Goal: Communication & Community: Participate in discussion

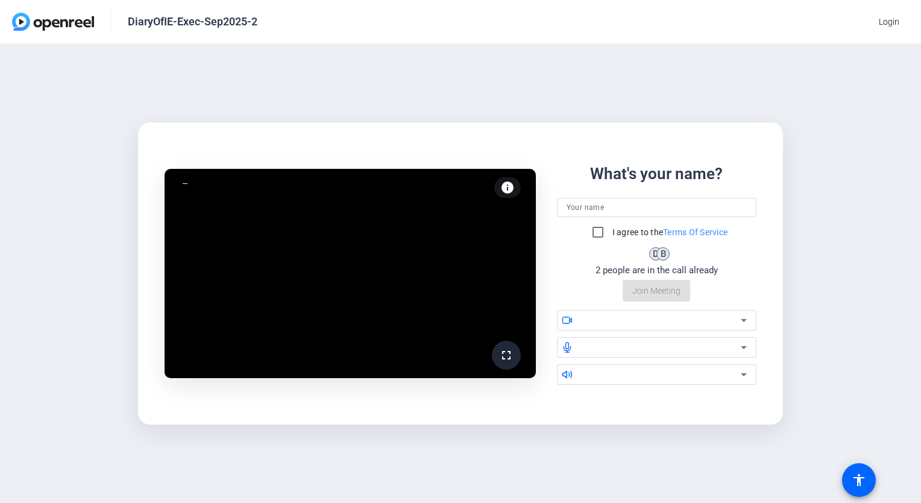
click at [599, 202] on input at bounding box center [656, 207] width 181 height 14
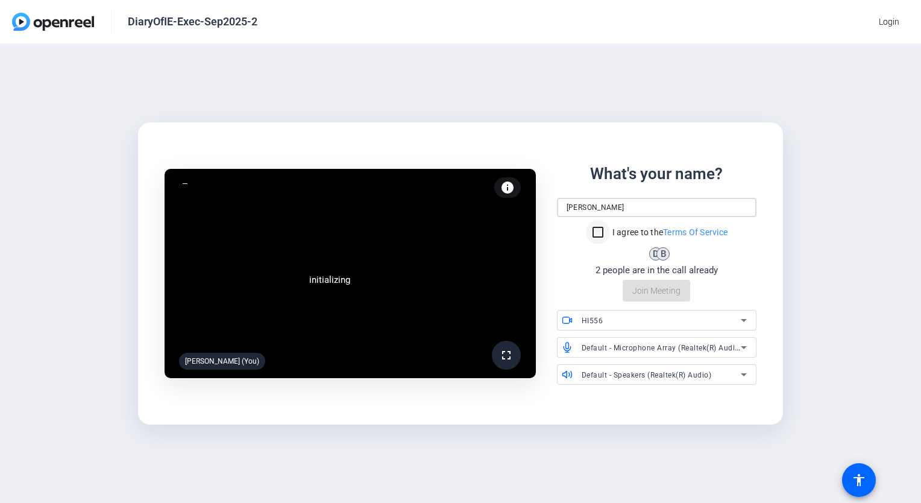
type input "[PERSON_NAME]"
click at [595, 230] on input "I agree to the Terms Of Service" at bounding box center [598, 232] width 24 height 24
checkbox input "true"
click at [670, 295] on span "Join Meeting" at bounding box center [656, 290] width 48 height 13
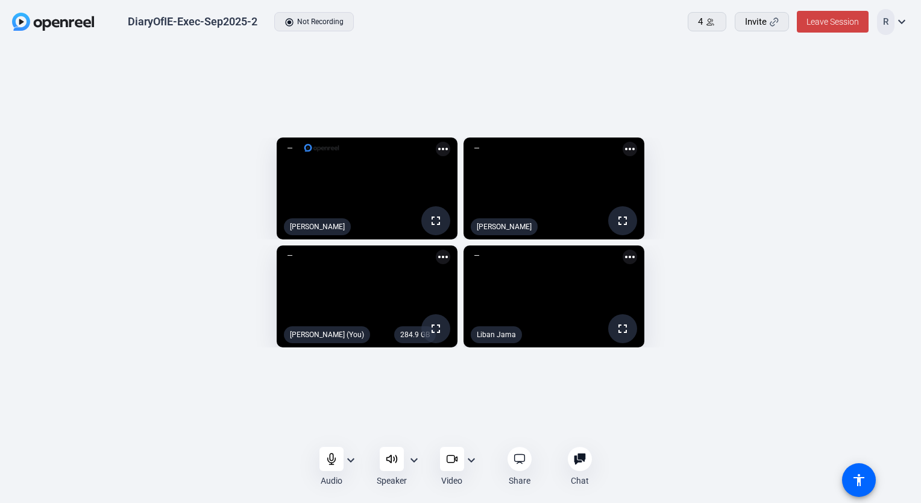
click at [833, 137] on openreel-capture-lite-video-stream "fullscreen [PERSON_NAME] more_horiz" at bounding box center [682, 188] width 439 height 102
click at [349, 457] on mat-icon "expand_more" at bounding box center [350, 460] width 14 height 14
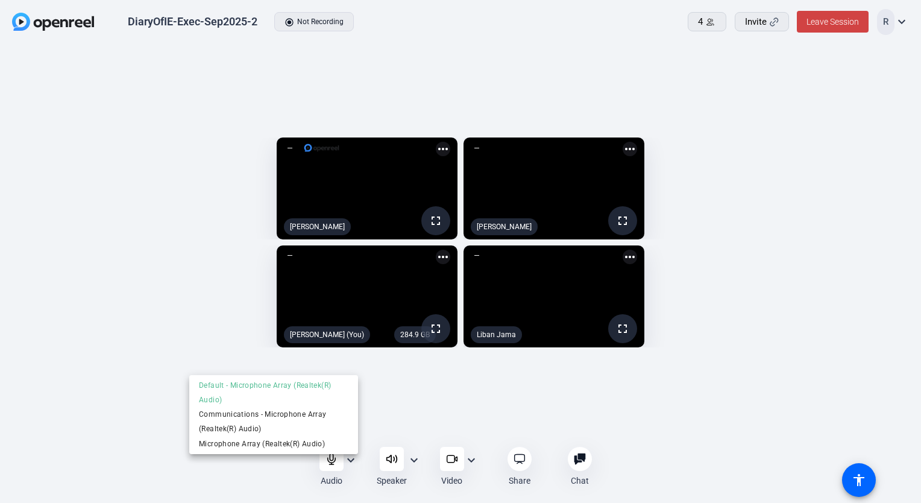
click at [92, 364] on div at bounding box center [460, 251] width 921 height 503
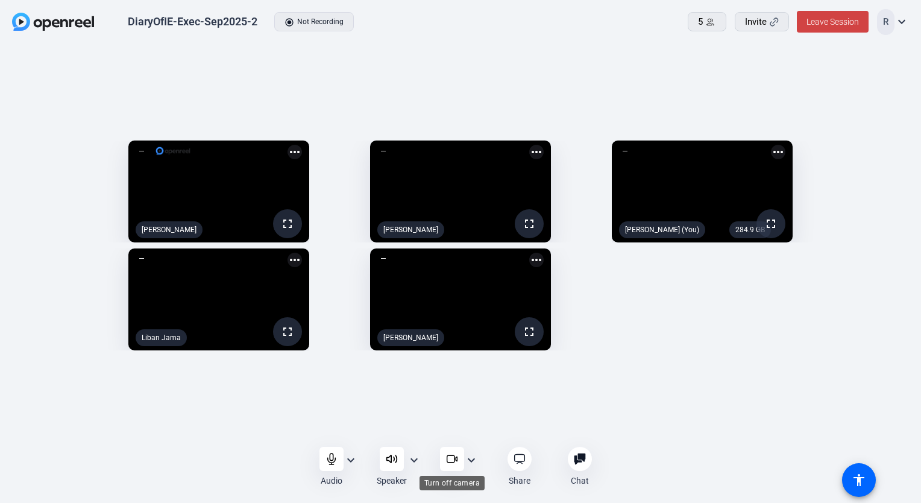
click at [449, 459] on icon at bounding box center [452, 459] width 12 height 12
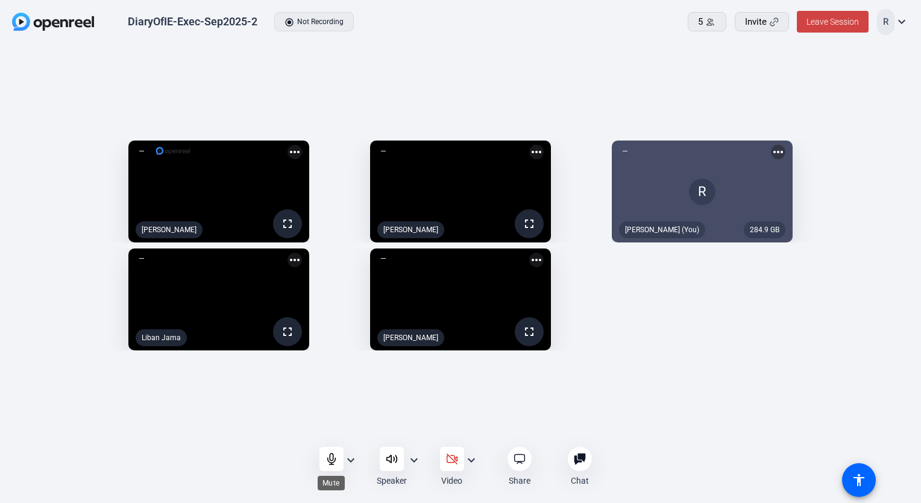
click at [327, 457] on icon at bounding box center [331, 459] width 12 height 12
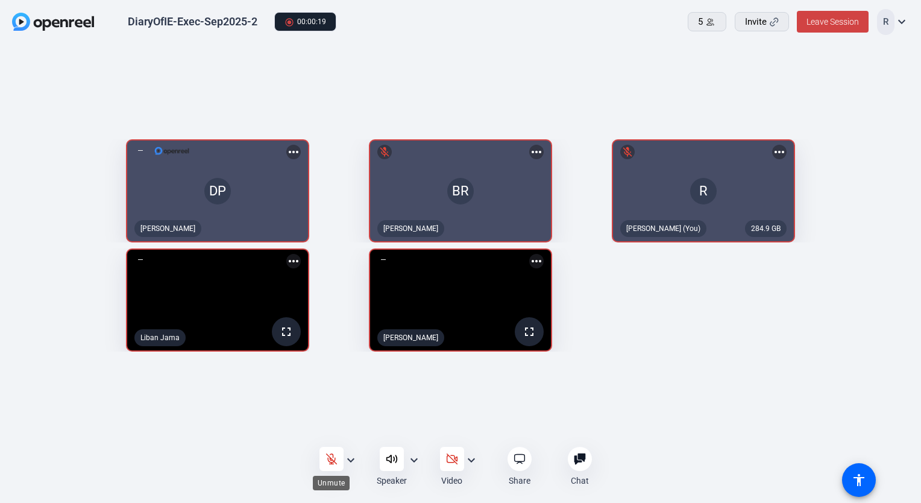
click at [333, 457] on icon at bounding box center [331, 459] width 10 height 10
click at [333, 457] on icon at bounding box center [331, 458] width 8 height 11
click at [333, 457] on icon at bounding box center [331, 459] width 10 height 10
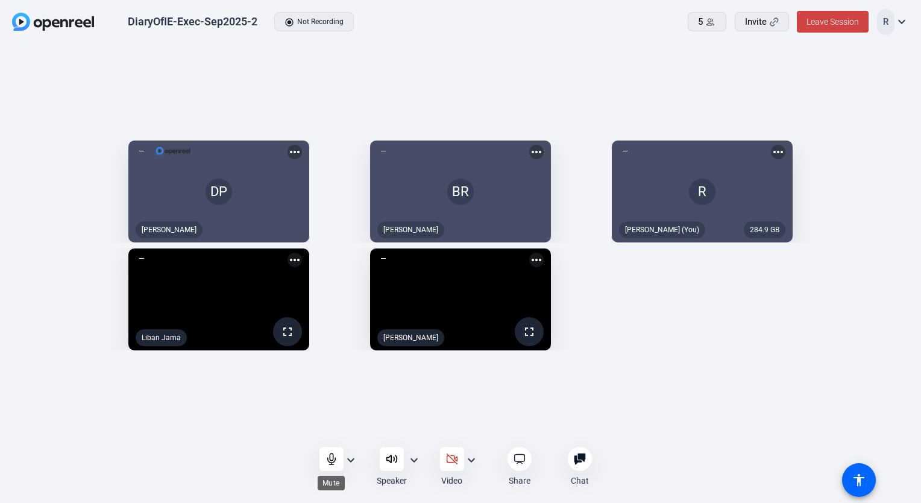
click at [334, 459] on icon at bounding box center [331, 459] width 12 height 12
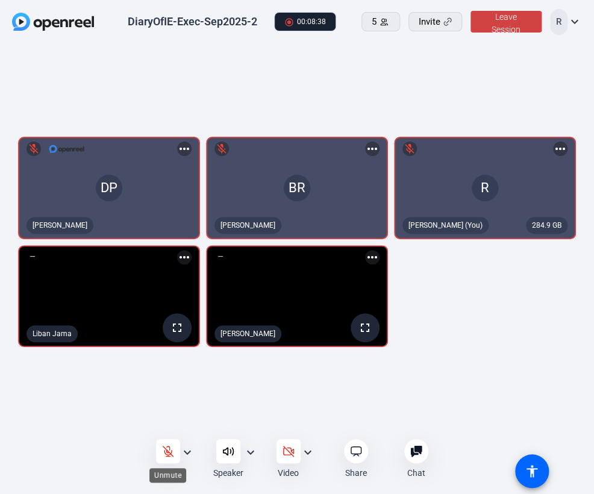
click at [169, 452] on icon at bounding box center [168, 452] width 10 height 10
click at [166, 453] on icon at bounding box center [168, 451] width 12 height 12
click at [165, 457] on div at bounding box center [168, 451] width 24 height 24
click at [173, 452] on icon at bounding box center [168, 451] width 12 height 12
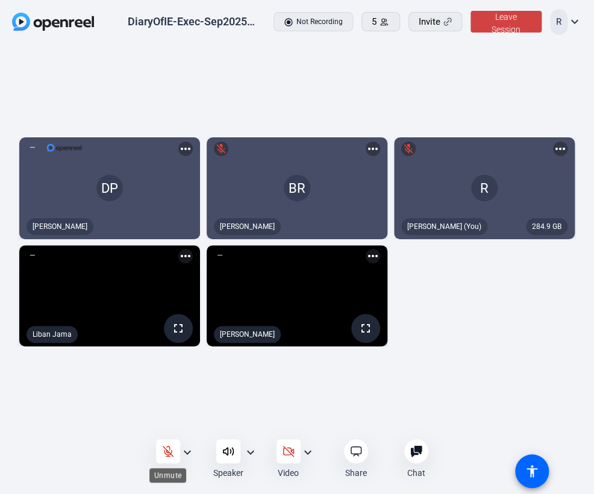
click at [170, 453] on icon at bounding box center [168, 451] width 12 height 12
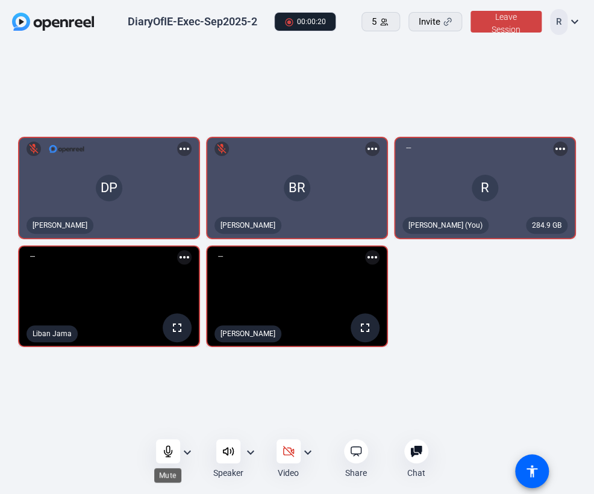
click at [164, 450] on icon at bounding box center [168, 451] width 12 height 12
click at [171, 453] on icon at bounding box center [168, 451] width 12 height 12
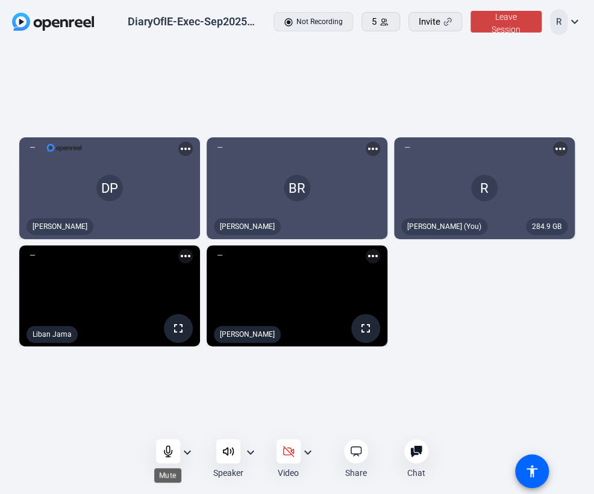
click at [166, 459] on div at bounding box center [168, 451] width 24 height 24
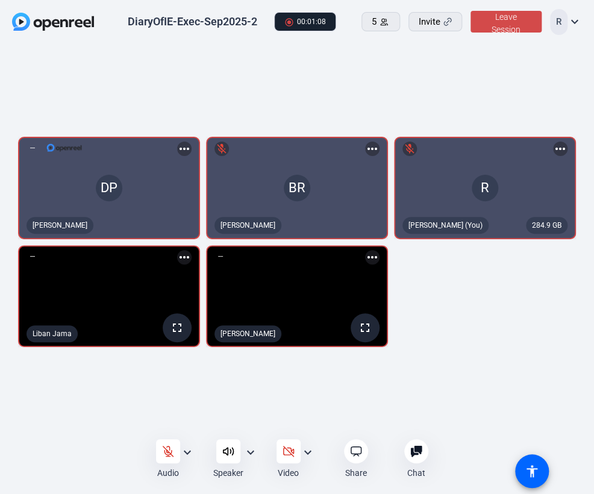
click at [499, 23] on span at bounding box center [506, 21] width 71 height 29
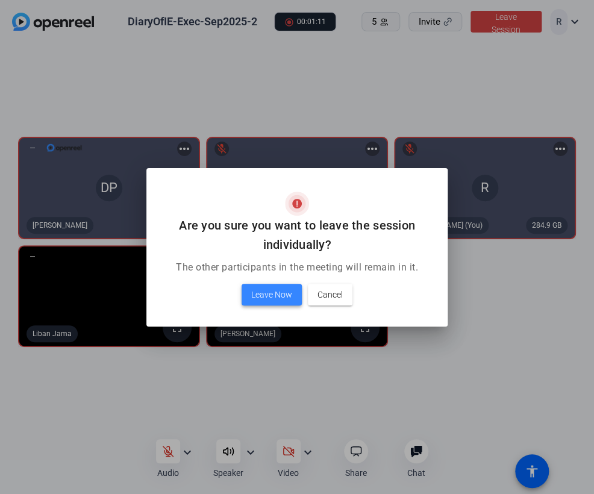
click at [257, 301] on span "Leave Now" at bounding box center [271, 294] width 41 height 14
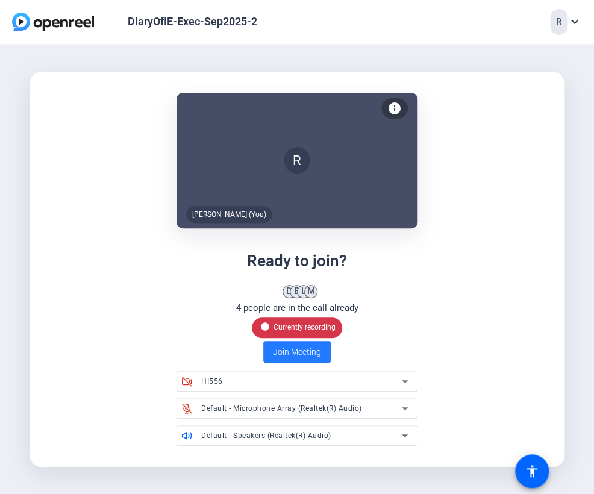
click at [288, 354] on span "Join Meeting" at bounding box center [297, 352] width 48 height 13
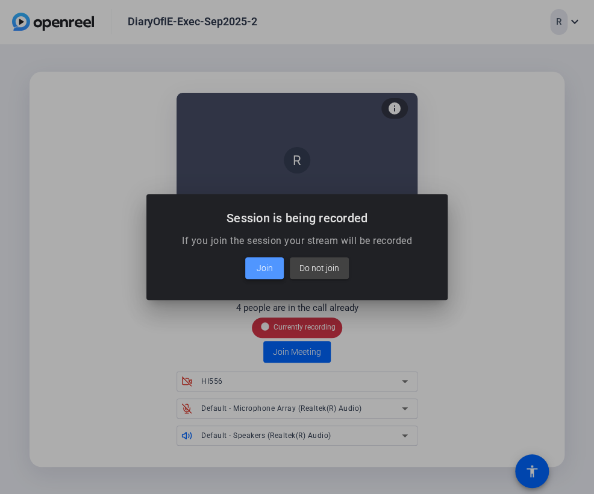
click at [263, 268] on span "Join" at bounding box center [265, 268] width 16 height 14
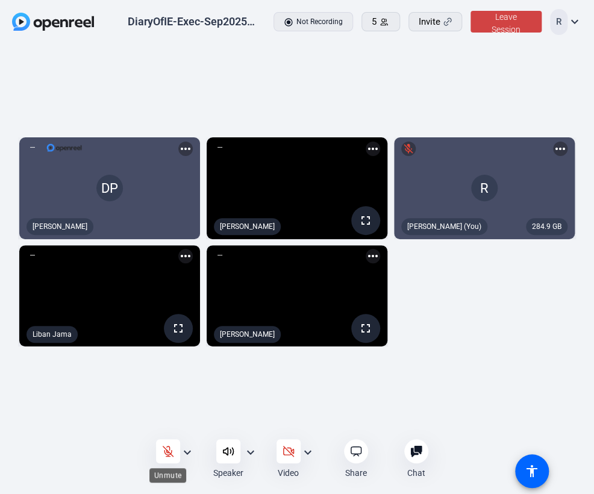
click at [167, 457] on icon at bounding box center [168, 451] width 12 height 12
click at [284, 454] on icon at bounding box center [289, 451] width 12 height 12
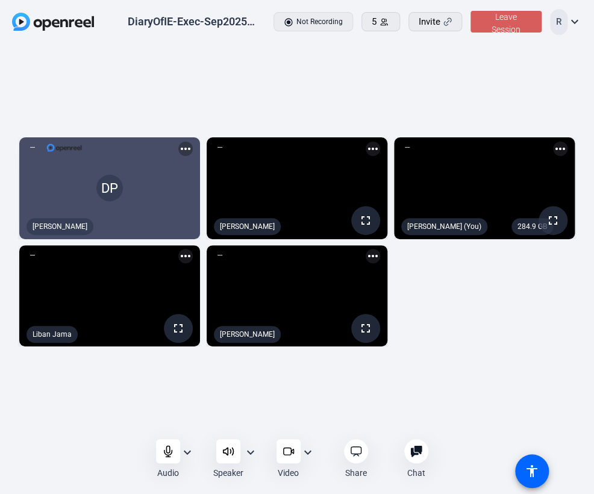
click at [508, 16] on span "Leave Session" at bounding box center [506, 23] width 29 height 22
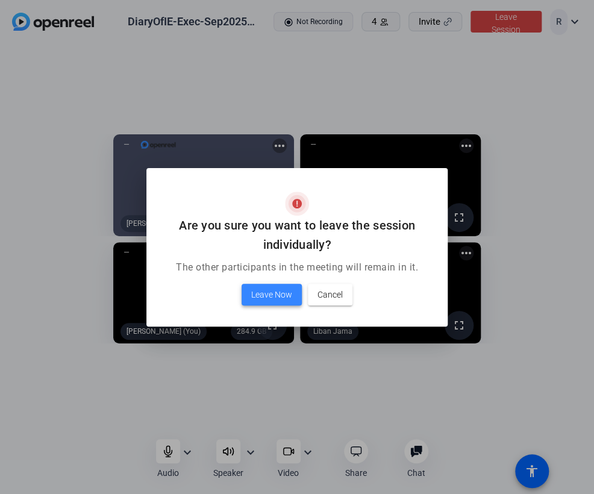
click at [281, 298] on span "Leave Now" at bounding box center [271, 294] width 41 height 14
